Goal: Information Seeking & Learning: Learn about a topic

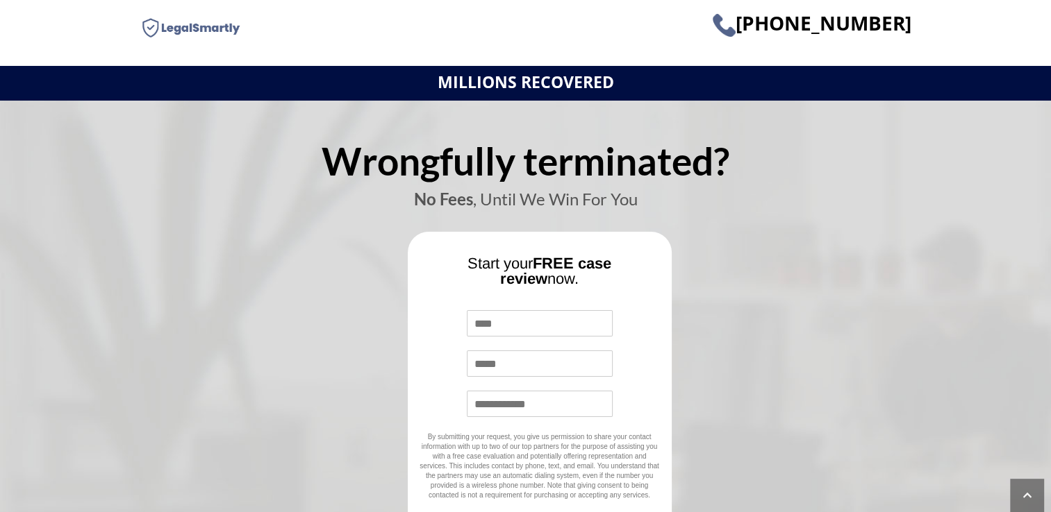
click at [59, 456] on div "Wrongfully terminated? No Fees , Until We Win For You Start your FREE case revi…" at bounding box center [525, 358] width 1051 height 515
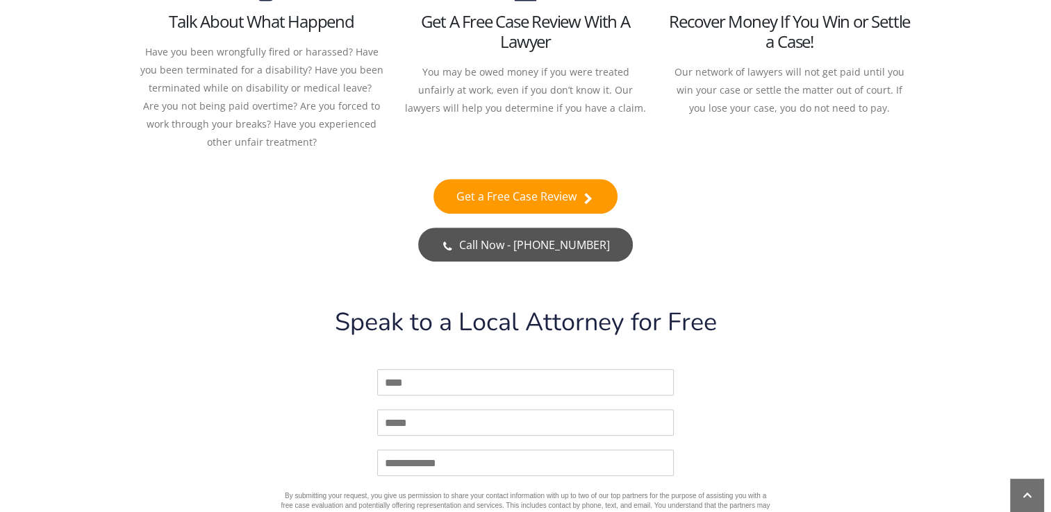
scroll to position [746, 0]
